Goal: Information Seeking & Learning: Understand process/instructions

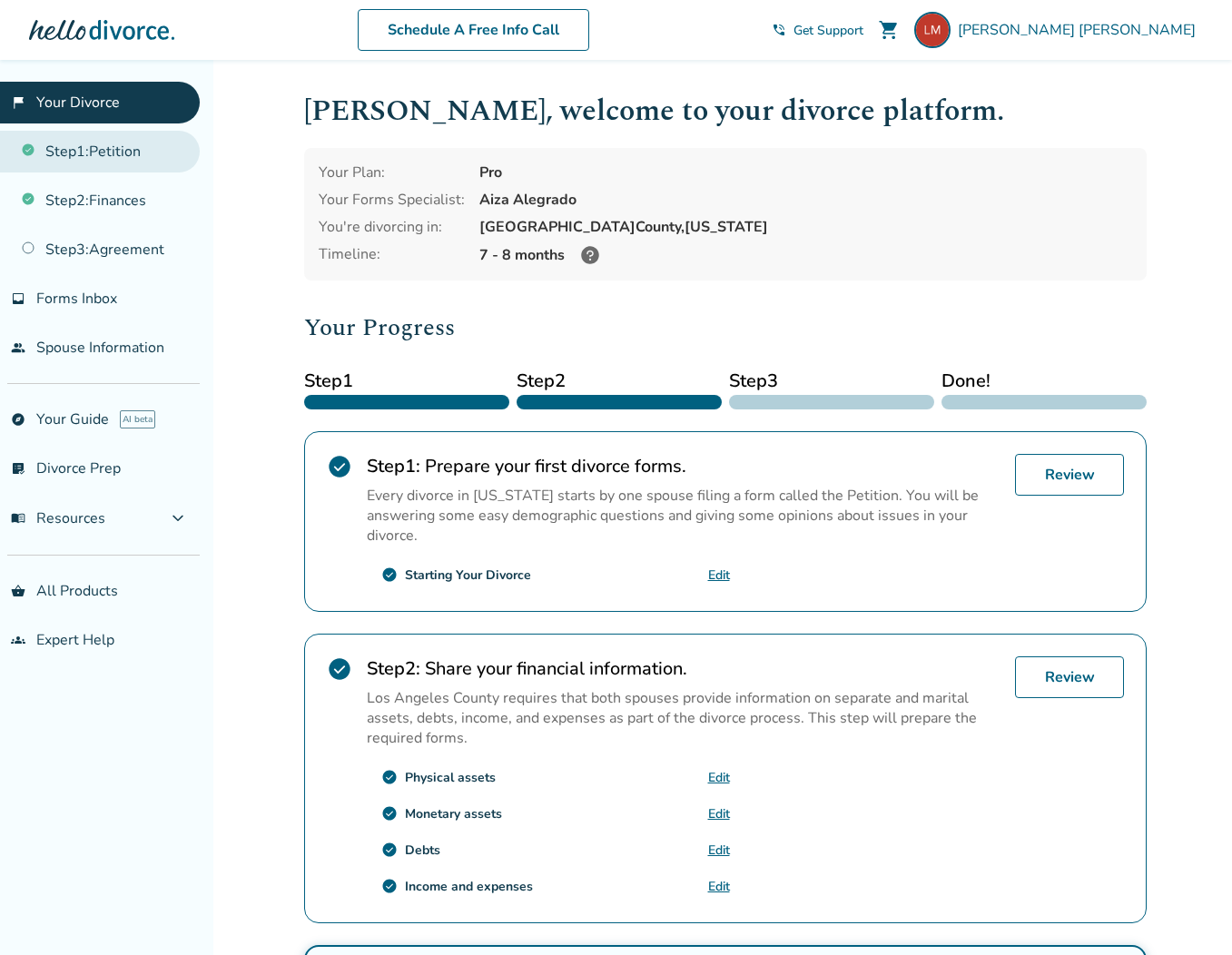
click at [98, 159] on link "Step 1 : Petition" at bounding box center [100, 151] width 199 height 41
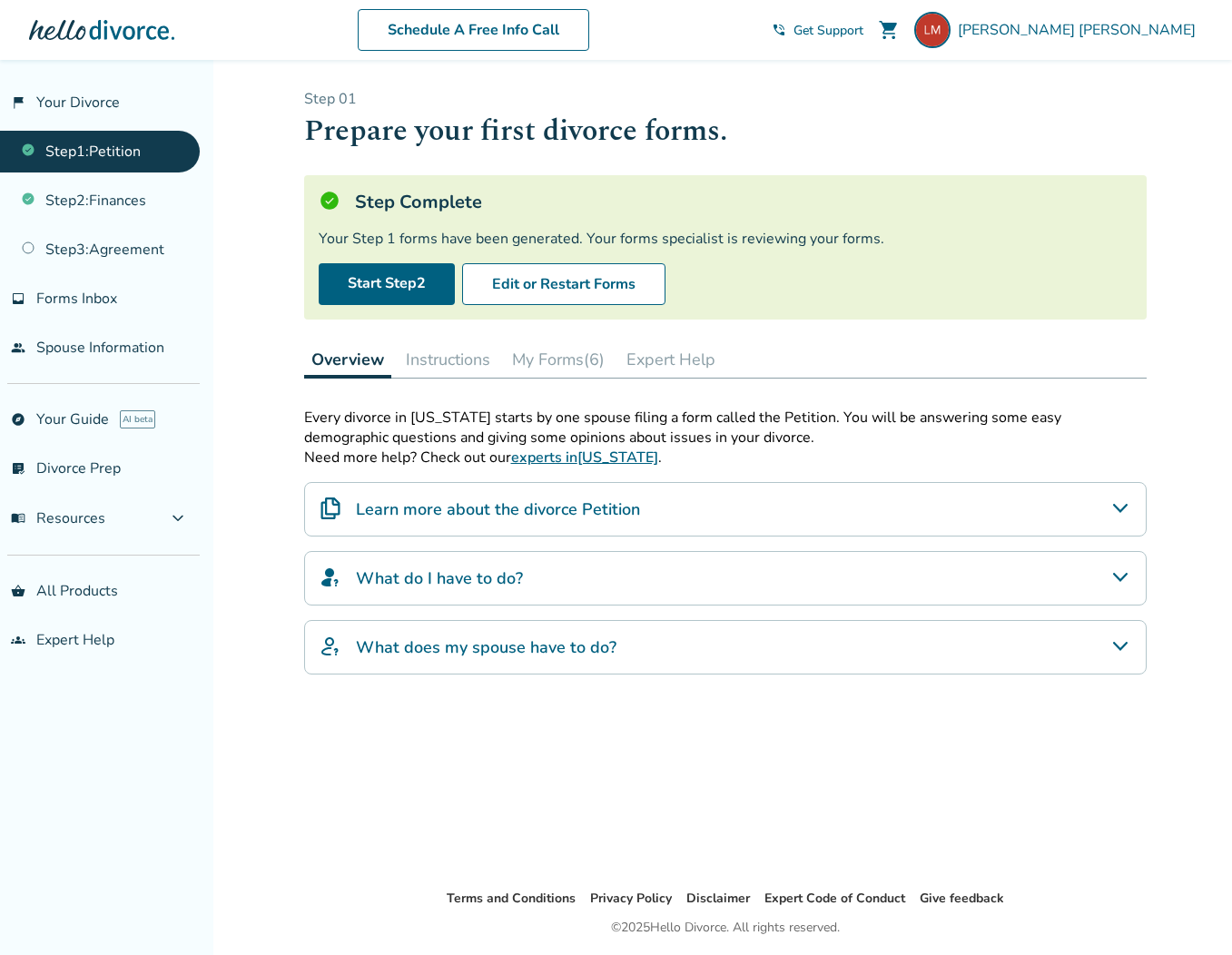
click at [440, 358] on button "Instructions" at bounding box center [447, 359] width 99 height 37
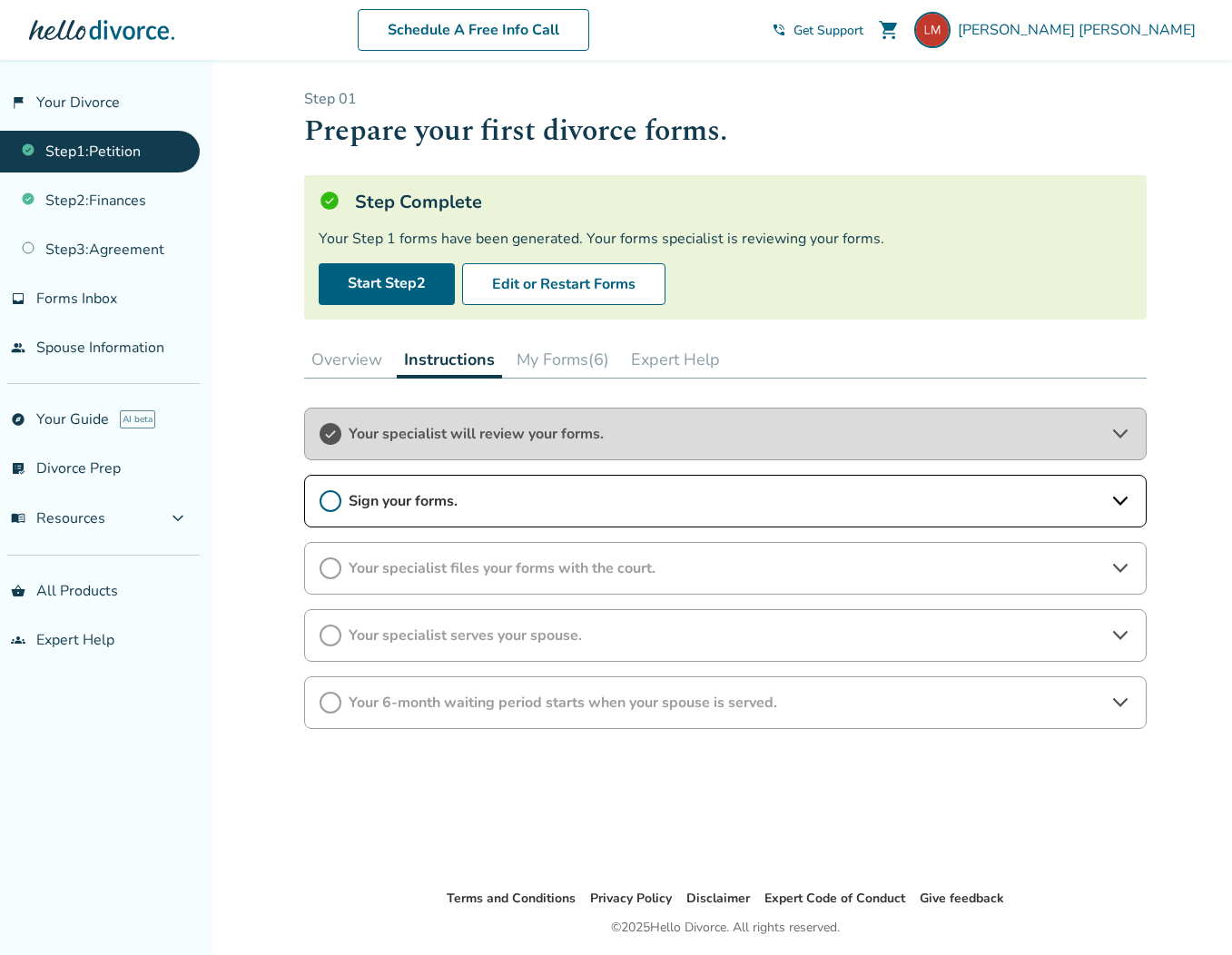
click at [333, 506] on icon at bounding box center [330, 501] width 22 height 22
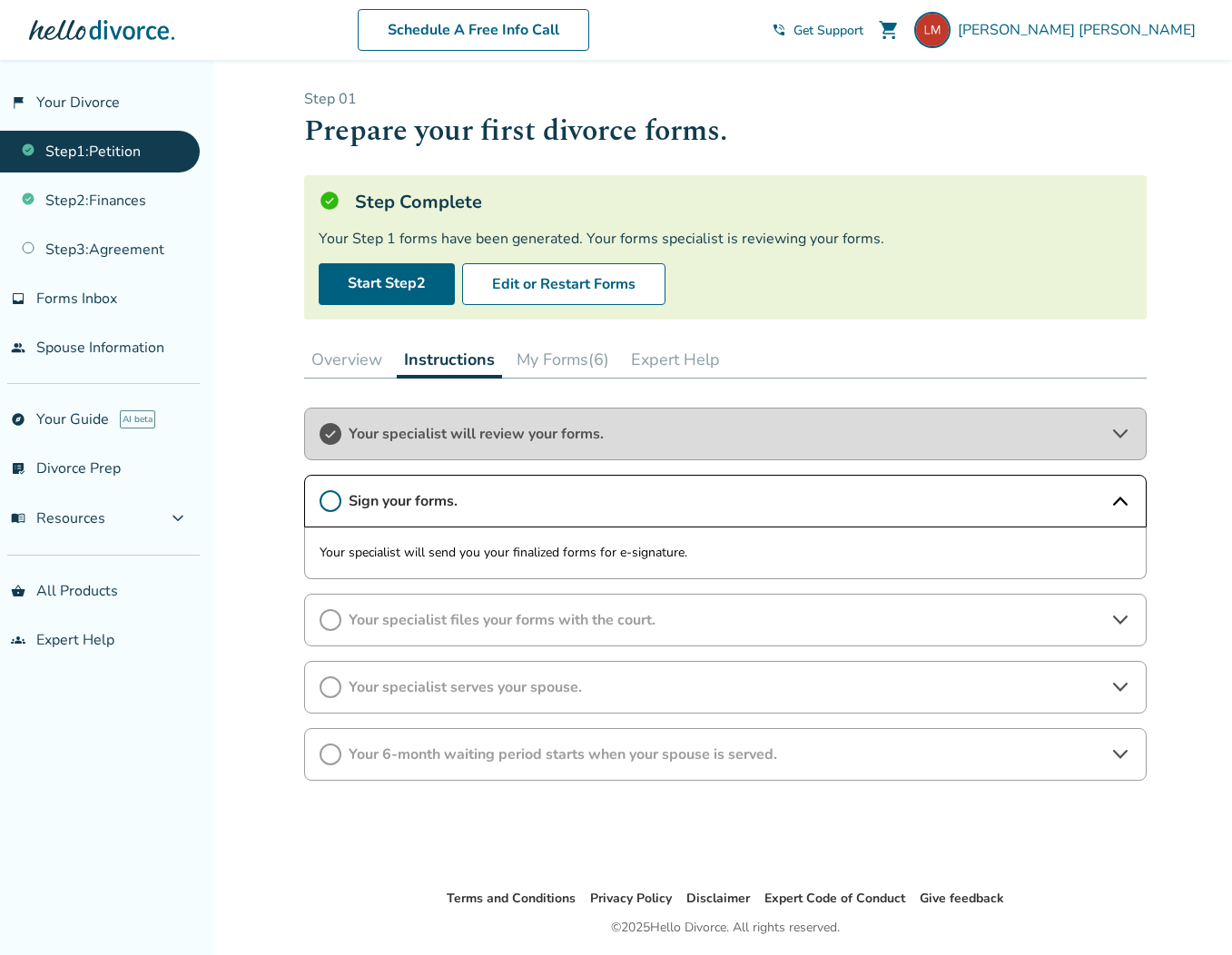
click at [929, 614] on span "Your specialist files your forms with the court." at bounding box center [725, 619] width 754 height 20
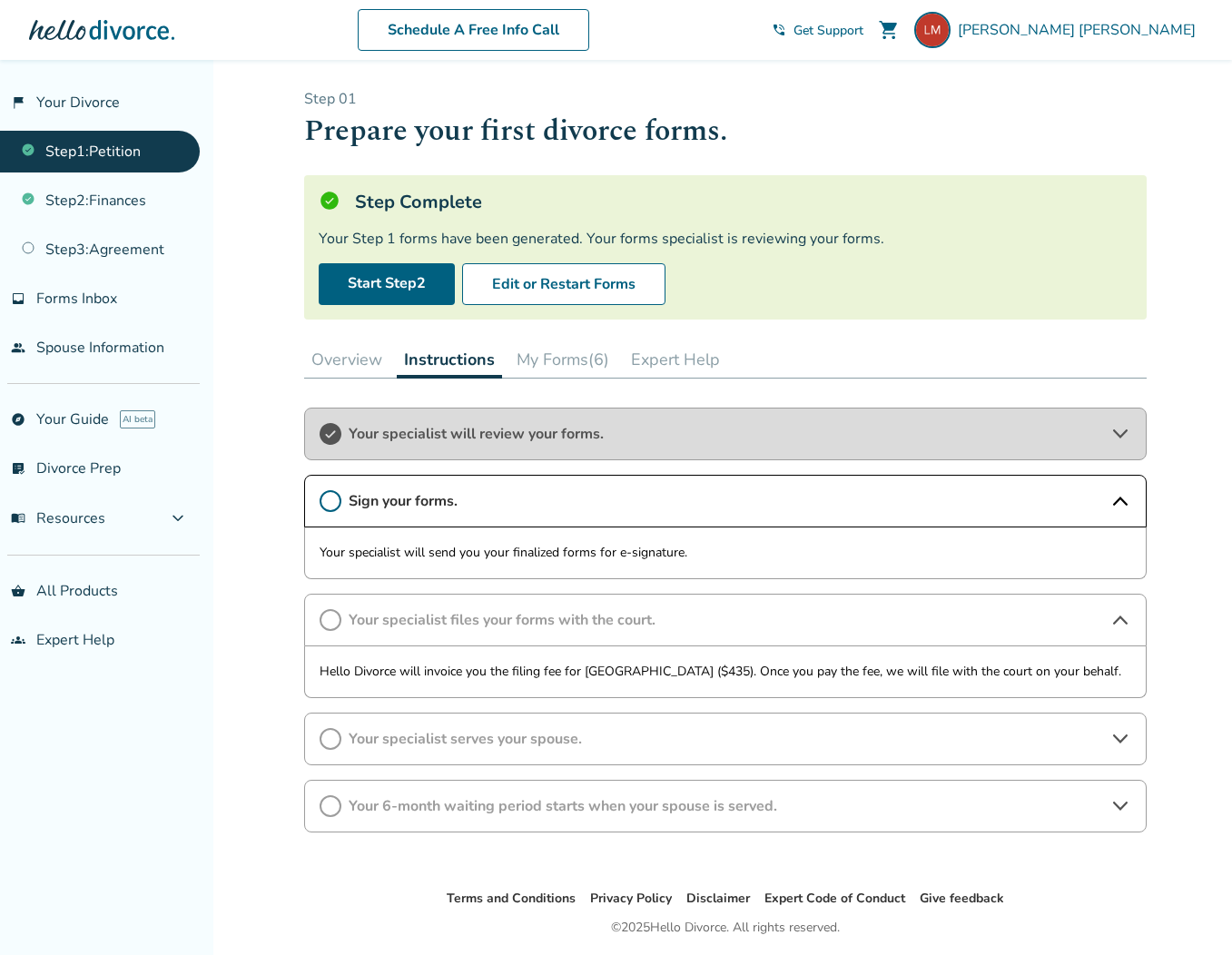
click at [785, 739] on span "Your specialist serves your spouse." at bounding box center [725, 739] width 754 height 20
